Goal: Task Accomplishment & Management: Use online tool/utility

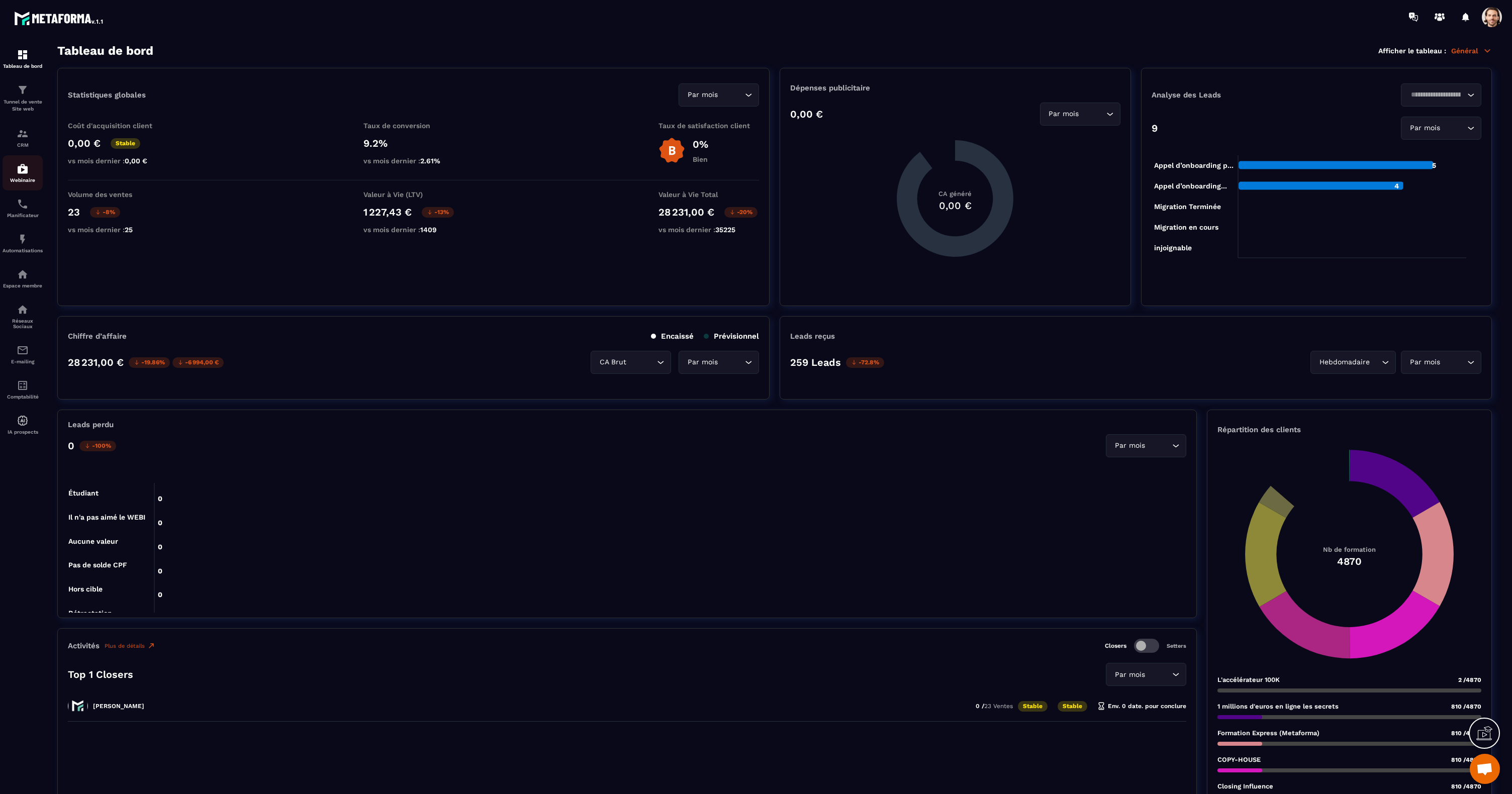
click at [26, 168] on img at bounding box center [23, 169] width 12 height 12
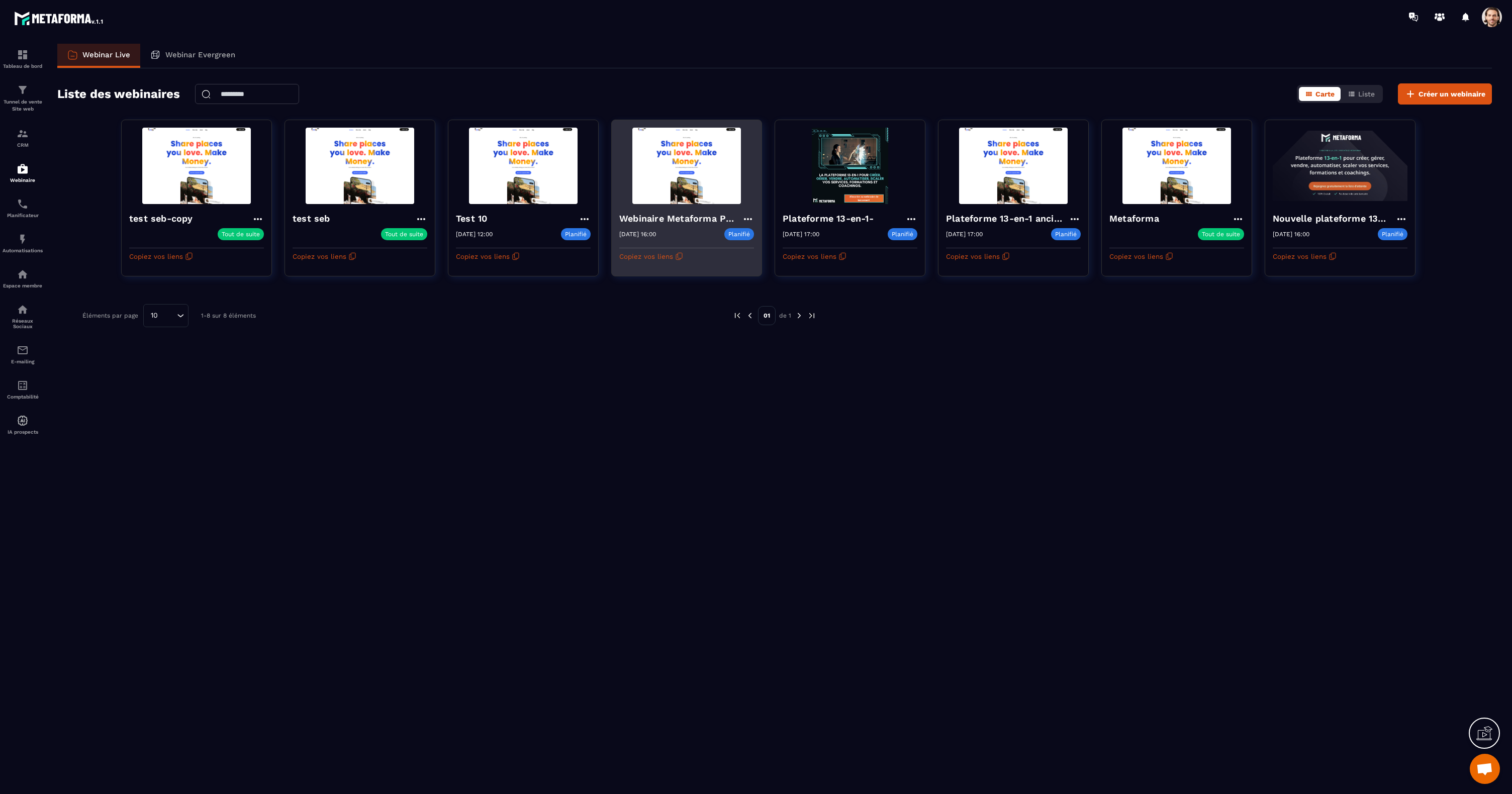
click at [698, 177] on img at bounding box center [686, 166] width 135 height 77
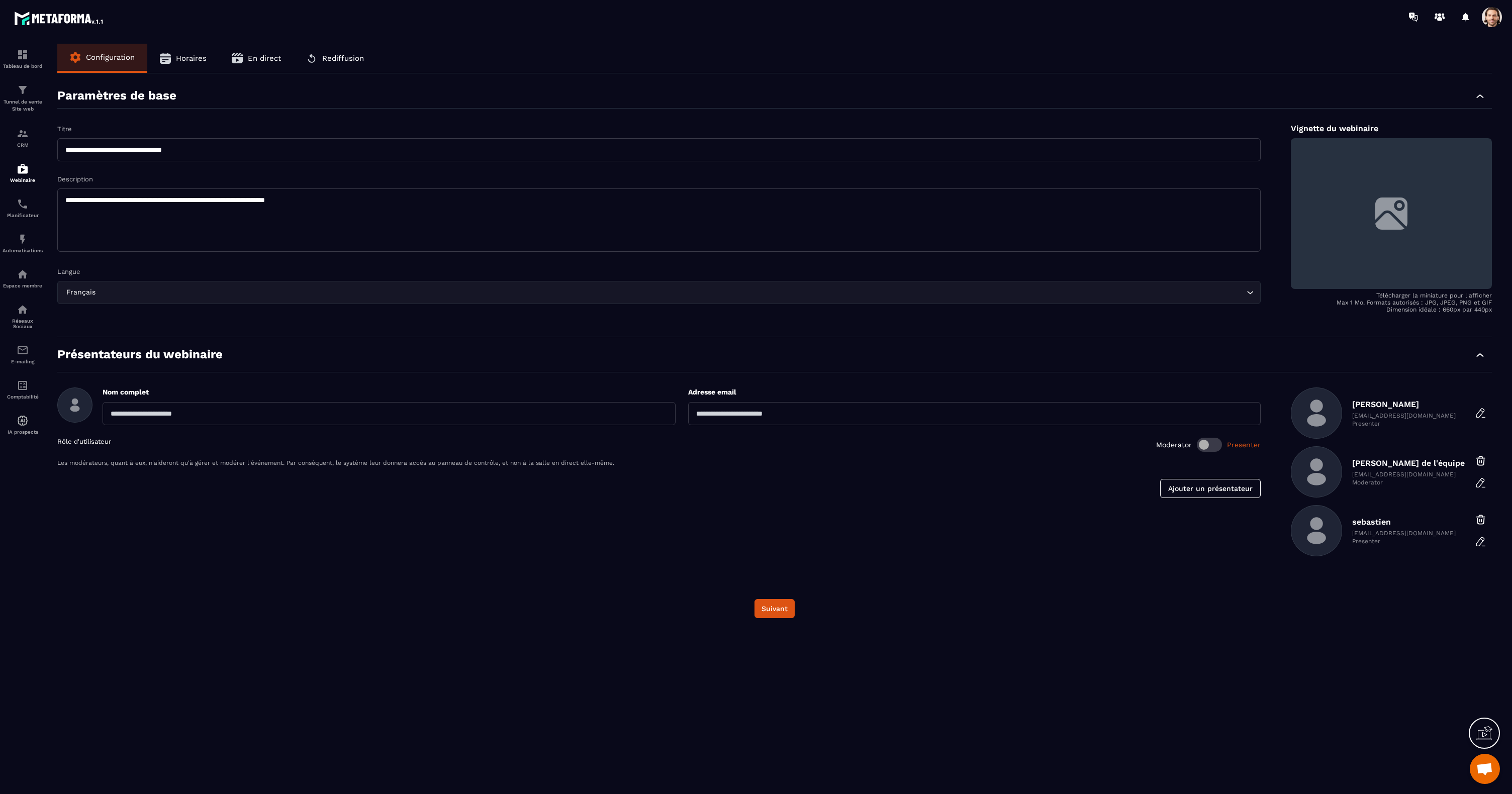
click at [189, 58] on span "Horaires" at bounding box center [191, 58] width 31 height 9
